Goal: Find specific fact: Find contact information

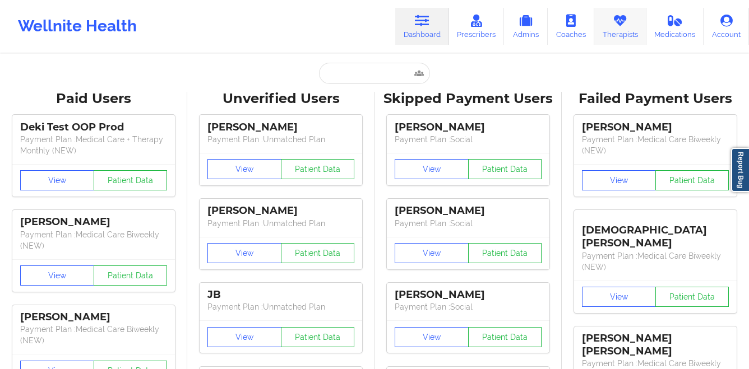
click at [620, 33] on link "Therapists" at bounding box center [620, 26] width 52 height 37
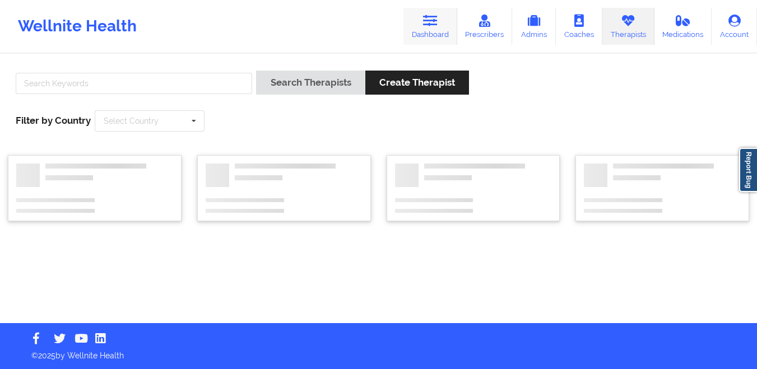
click at [446, 24] on link "Dashboard" at bounding box center [430, 26] width 54 height 37
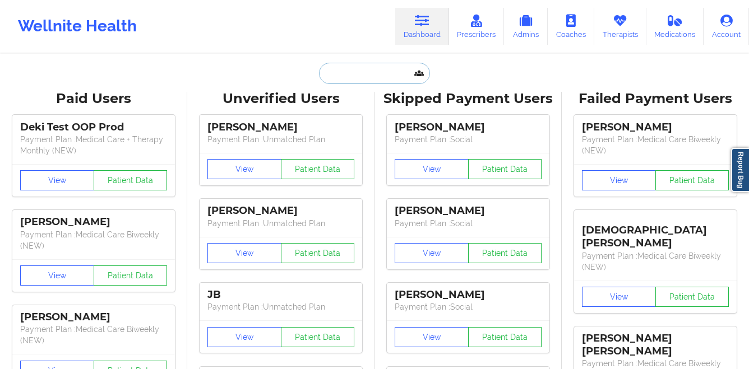
click at [377, 78] on input "text" at bounding box center [374, 73] width 111 height 21
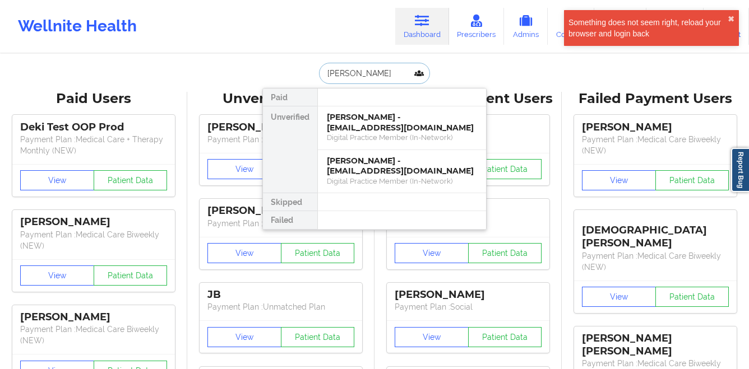
type input "[PERSON_NAME]"
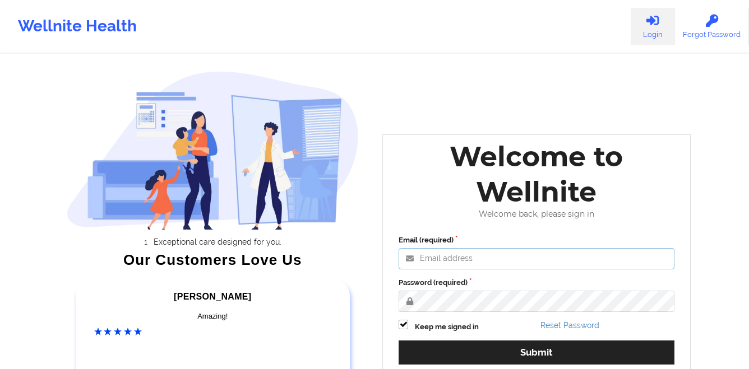
click at [460, 264] on input "Email (required)" at bounding box center [536, 258] width 276 height 21
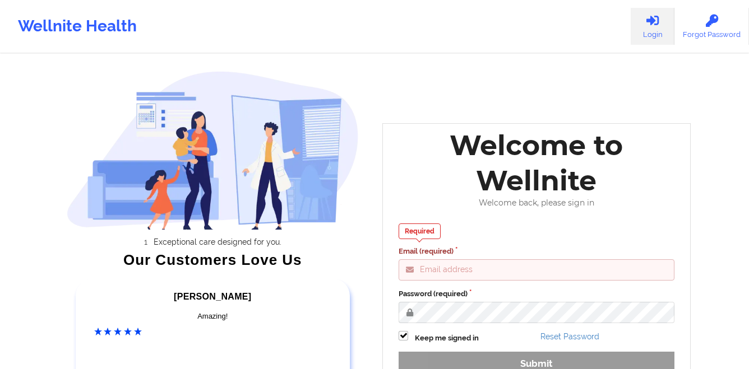
type input "gabrielle.macasaquit@wellnite.com"
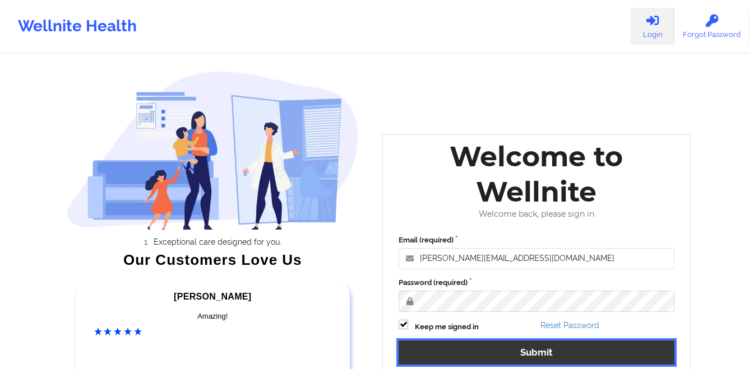
click at [529, 348] on button "Submit" at bounding box center [536, 353] width 276 height 24
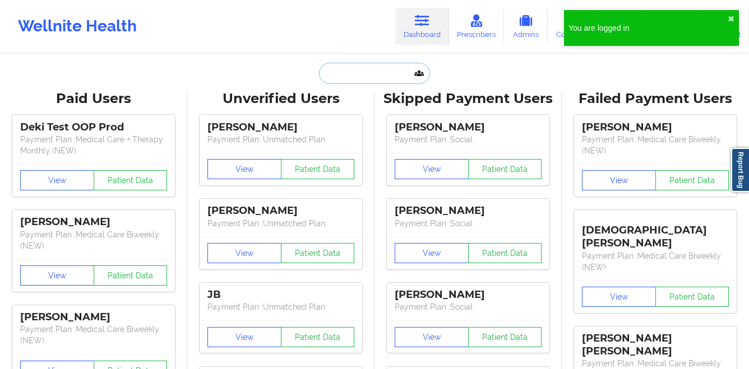
click at [365, 63] on input "text" at bounding box center [374, 73] width 111 height 21
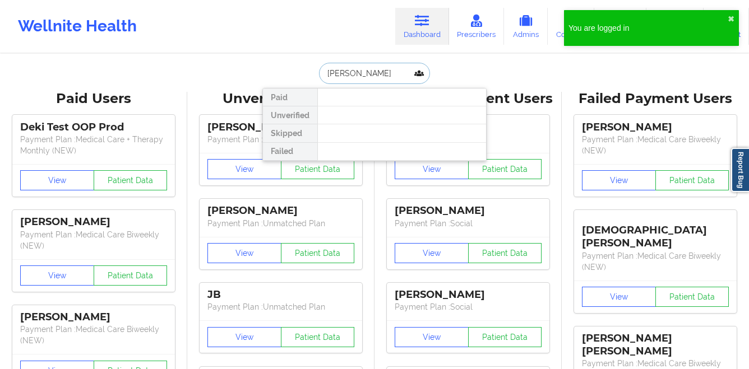
type input "christina lo"
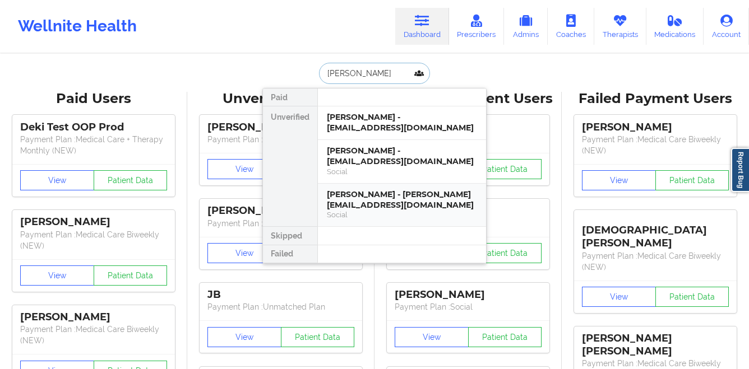
click at [378, 194] on div "Christina Lousell-Perez - lousellc@gmail.com" at bounding box center [402, 199] width 150 height 21
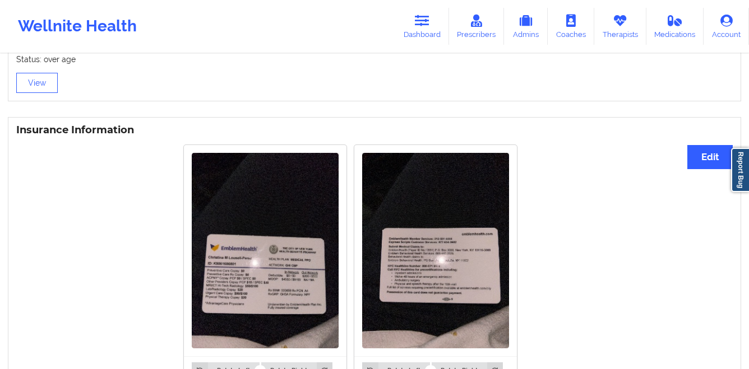
scroll to position [862, 0]
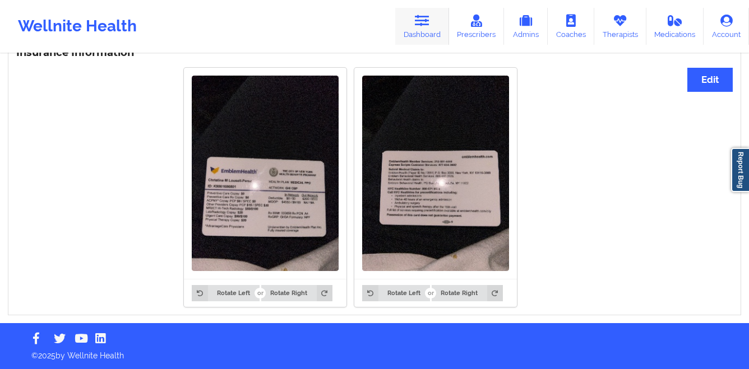
click at [427, 36] on link "Dashboard" at bounding box center [422, 26] width 54 height 37
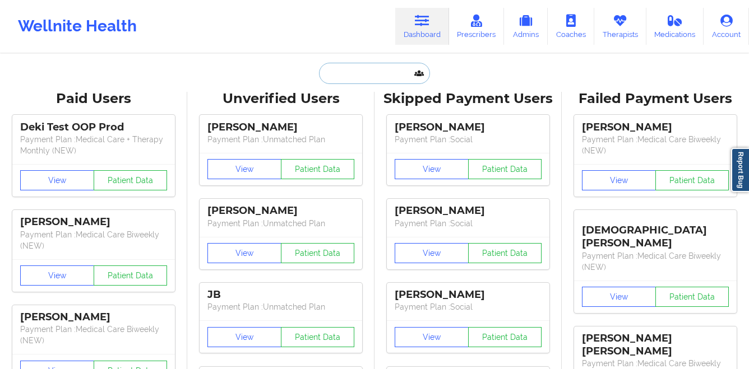
click at [394, 71] on input "text" at bounding box center [374, 73] width 111 height 21
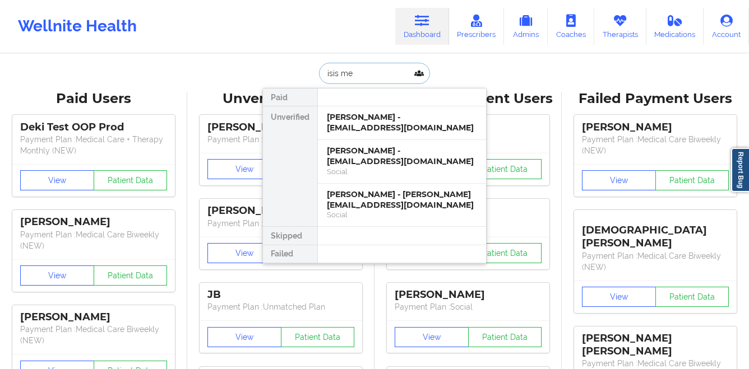
type input "isis men"
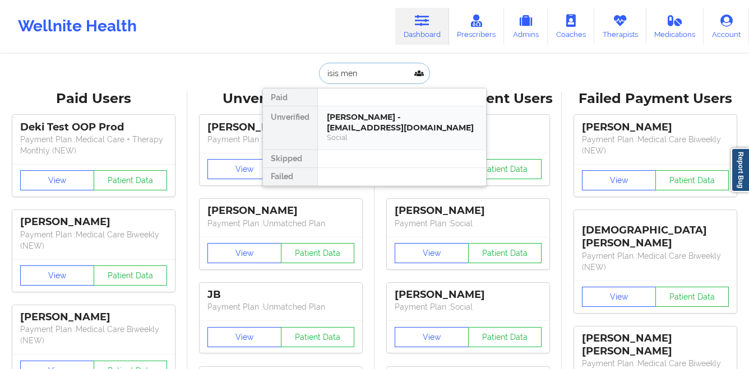
click at [388, 132] on div "Isis Mendoza - sabrinakuffour80@gmail.com" at bounding box center [402, 122] width 150 height 21
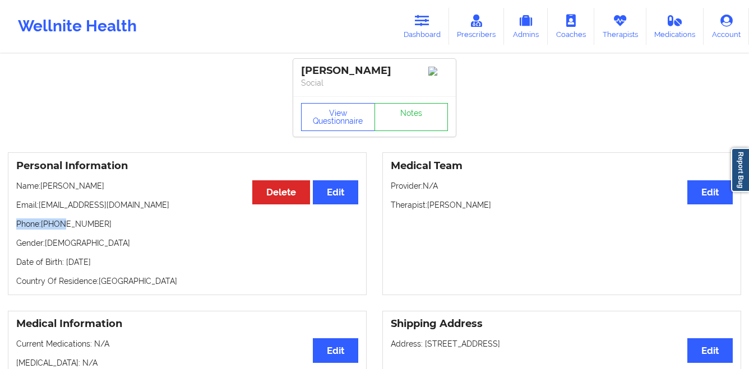
drag, startPoint x: 108, startPoint y: 221, endPoint x: 71, endPoint y: 226, distance: 37.8
click at [64, 226] on div "Personal Information Edit Delete Name: Isis Mendoza Email: sabrinakuffour80@gma…" at bounding box center [187, 223] width 359 height 143
click at [85, 234] on div "Personal Information Edit Delete Name: Isis Mendoza Email: sabrinakuffour80@gma…" at bounding box center [187, 223] width 359 height 143
drag, startPoint x: 100, startPoint y: 232, endPoint x: 45, endPoint y: 230, distance: 55.0
click at [45, 230] on p "Phone: +1929-364-3982" at bounding box center [187, 224] width 342 height 11
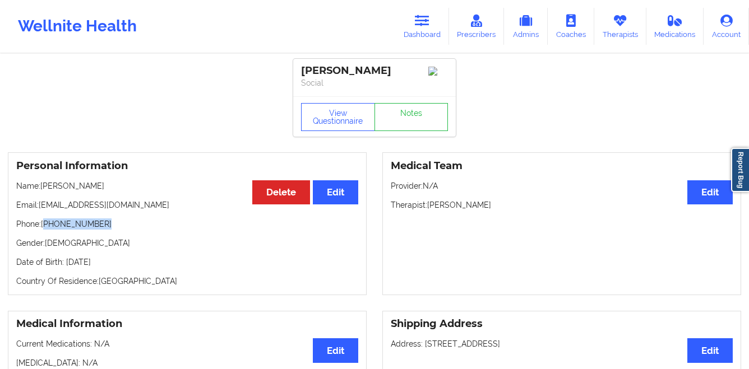
copy p "1929-364-3982"
drag, startPoint x: 147, startPoint y: 207, endPoint x: 40, endPoint y: 216, distance: 107.4
click at [40, 216] on div "Personal Information Edit Delete Name: Isis Mendoza Email: sabrinakuffour80@gma…" at bounding box center [187, 223] width 359 height 143
